Goal: Navigation & Orientation: Understand site structure

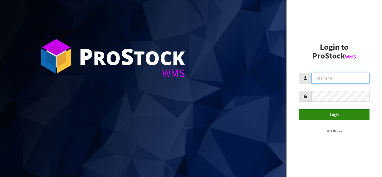
type input "[EMAIL_ADDRESS][DOMAIN_NAME]"
click at [334, 116] on button "Login" at bounding box center [334, 114] width 71 height 11
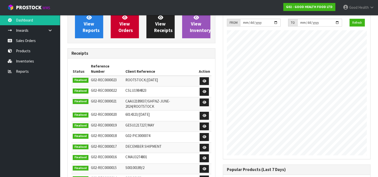
scroll to position [25, 0]
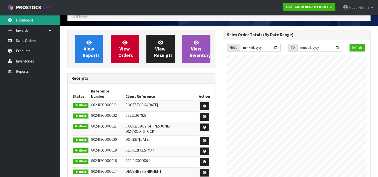
click at [23, 21] on link "Dashboard" at bounding box center [30, 20] width 60 height 10
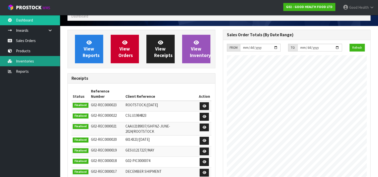
click at [22, 63] on link "Inventories" at bounding box center [30, 61] width 60 height 10
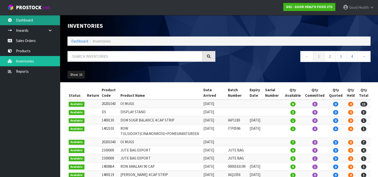
click at [25, 22] on link "Dashboard" at bounding box center [30, 20] width 60 height 10
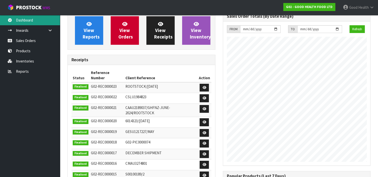
scroll to position [25, 0]
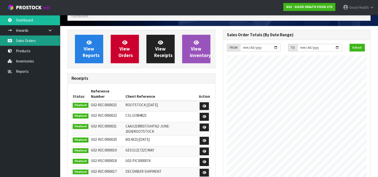
click at [23, 42] on link "Sales Orders" at bounding box center [30, 41] width 60 height 10
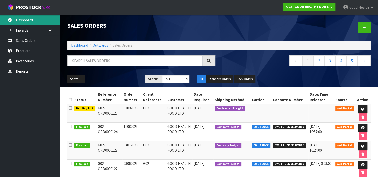
click at [23, 19] on link "Dashboard" at bounding box center [30, 20] width 60 height 10
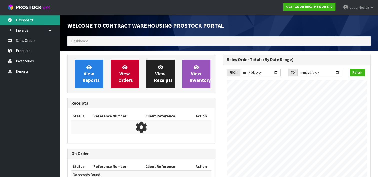
scroll to position [276, 155]
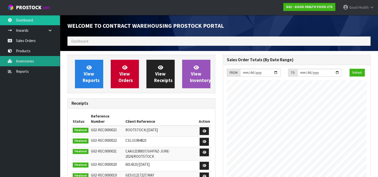
click at [19, 59] on link "Inventories" at bounding box center [30, 61] width 60 height 10
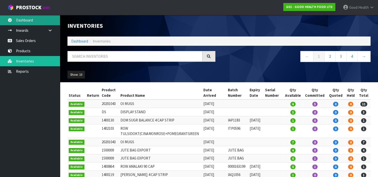
click at [19, 21] on link "Dashboard" at bounding box center [30, 20] width 60 height 10
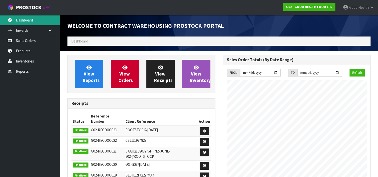
scroll to position [276, 155]
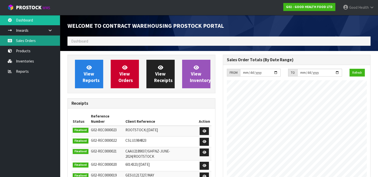
click at [29, 44] on link "Sales Orders" at bounding box center [30, 41] width 60 height 10
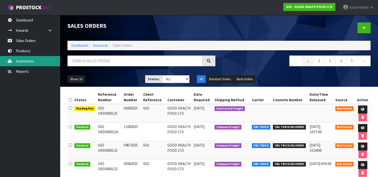
click at [27, 60] on link "Inventories" at bounding box center [30, 61] width 60 height 10
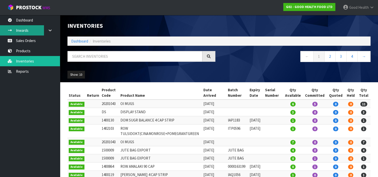
click at [30, 28] on link "Inwards" at bounding box center [30, 30] width 60 height 10
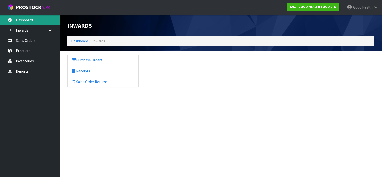
click at [21, 18] on link "Dashboard" at bounding box center [30, 20] width 60 height 10
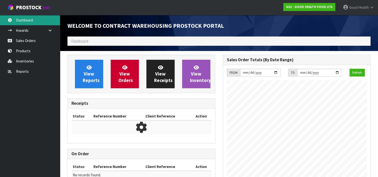
scroll to position [276, 155]
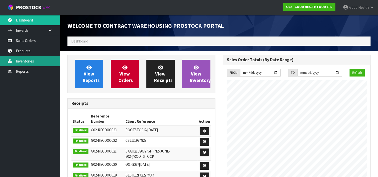
click at [24, 60] on link "Inventories" at bounding box center [30, 61] width 60 height 10
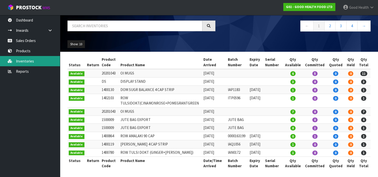
scroll to position [31, 0]
